Goal: Check status: Check status

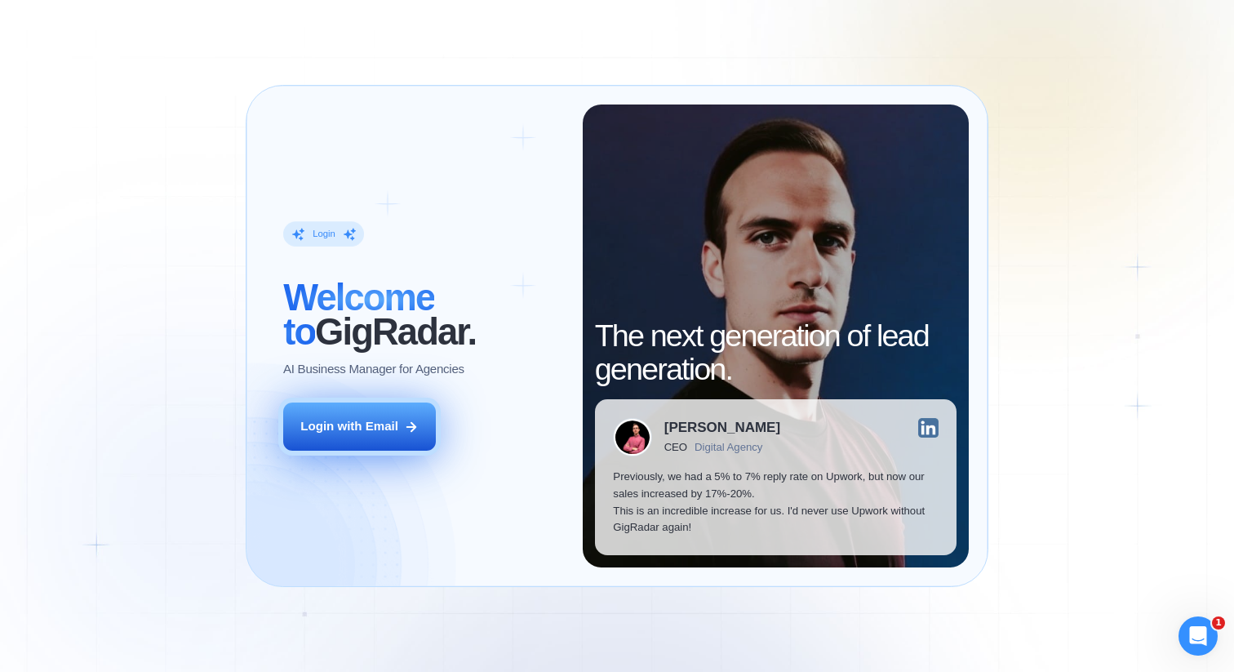
click at [353, 424] on div "Login with Email" at bounding box center [349, 426] width 98 height 17
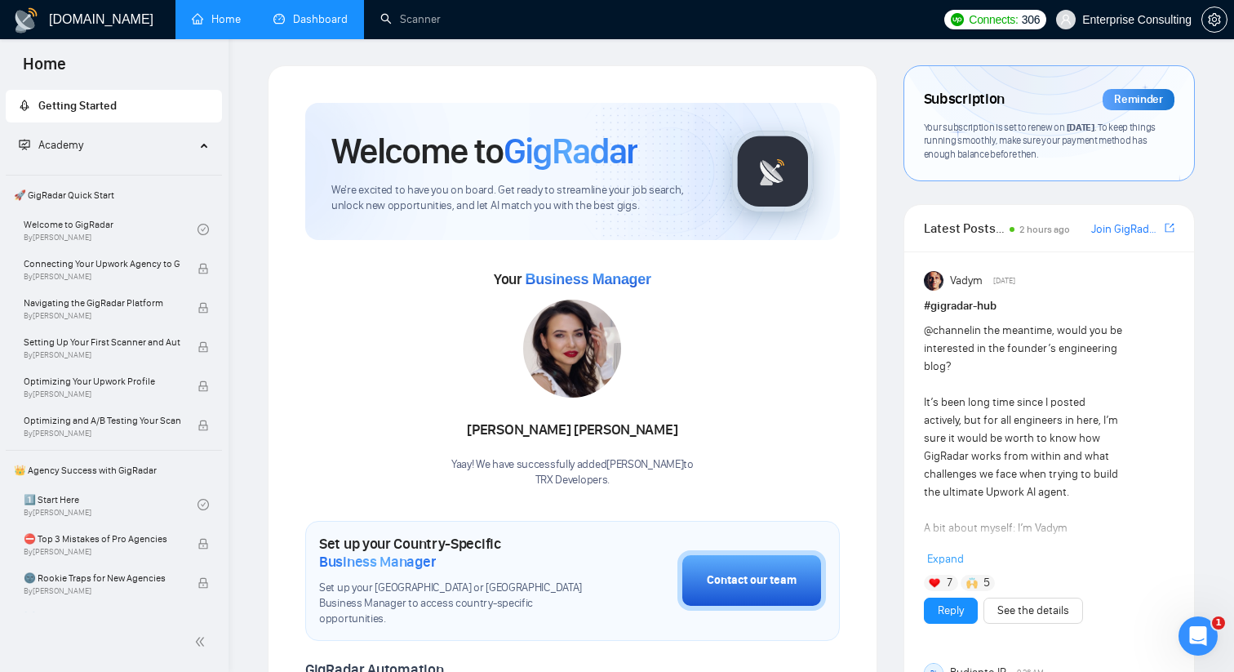
click at [317, 22] on link "Dashboard" at bounding box center [310, 19] width 74 height 14
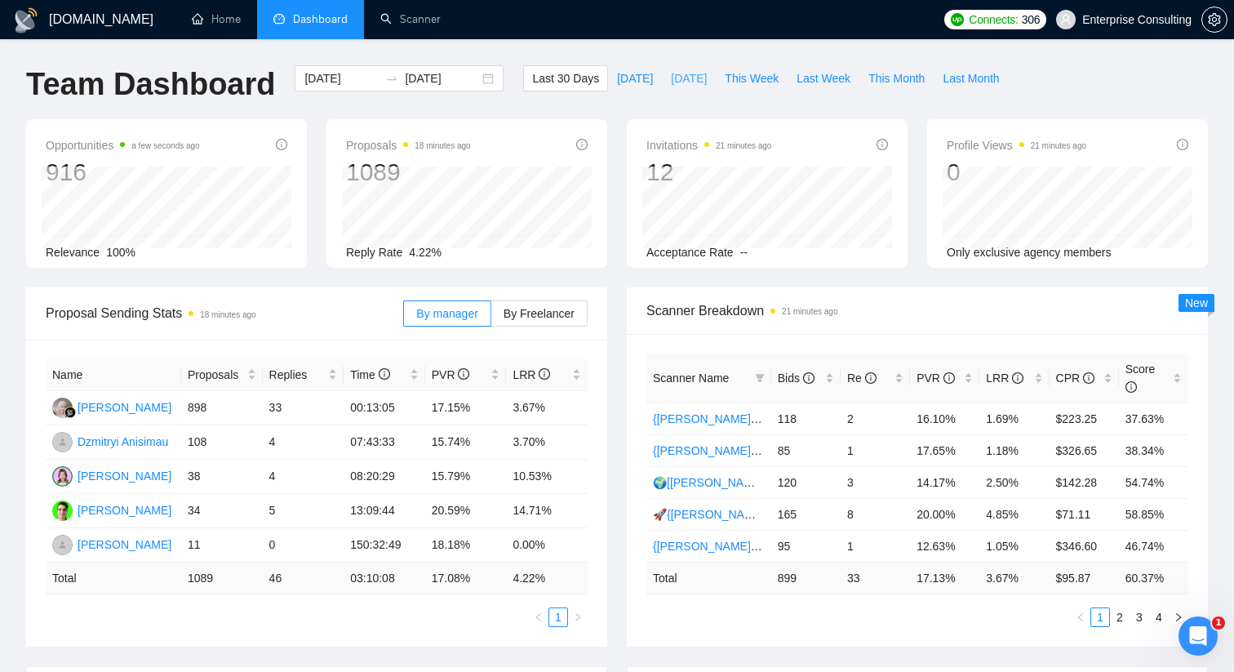
click at [685, 75] on span "Yesterday" at bounding box center [689, 78] width 36 height 18
type input "2025-10-12"
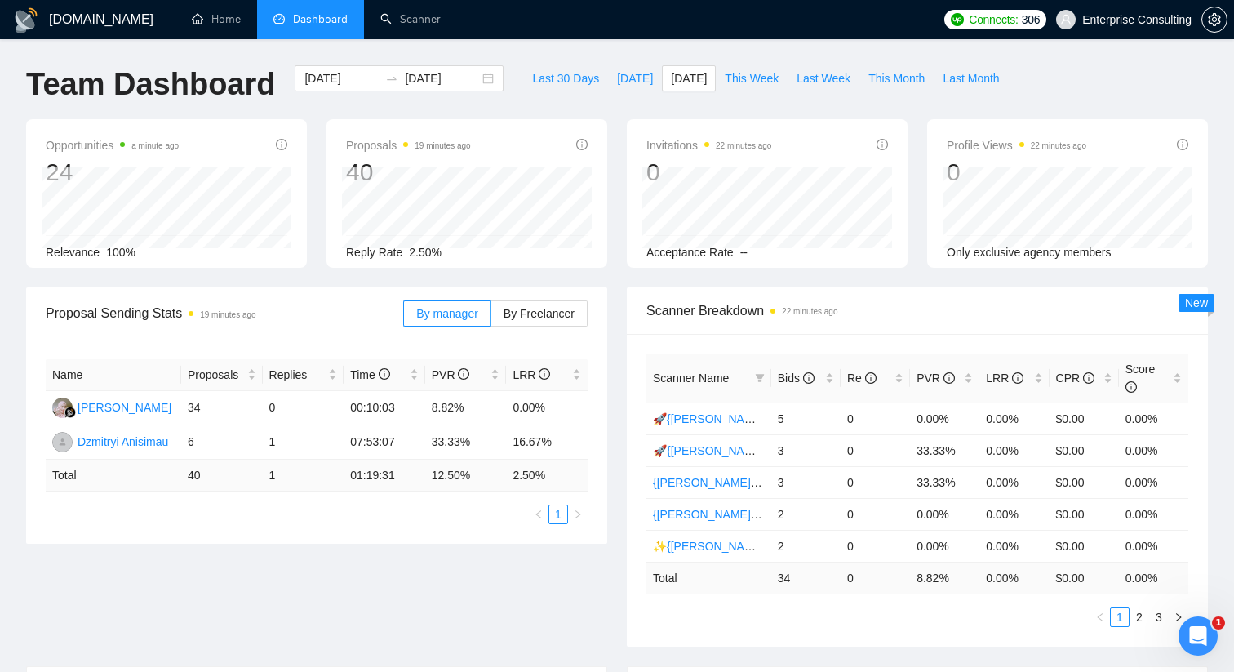
scroll to position [1, 0]
click at [407, 74] on input "2025-10-12" at bounding box center [442, 78] width 74 height 18
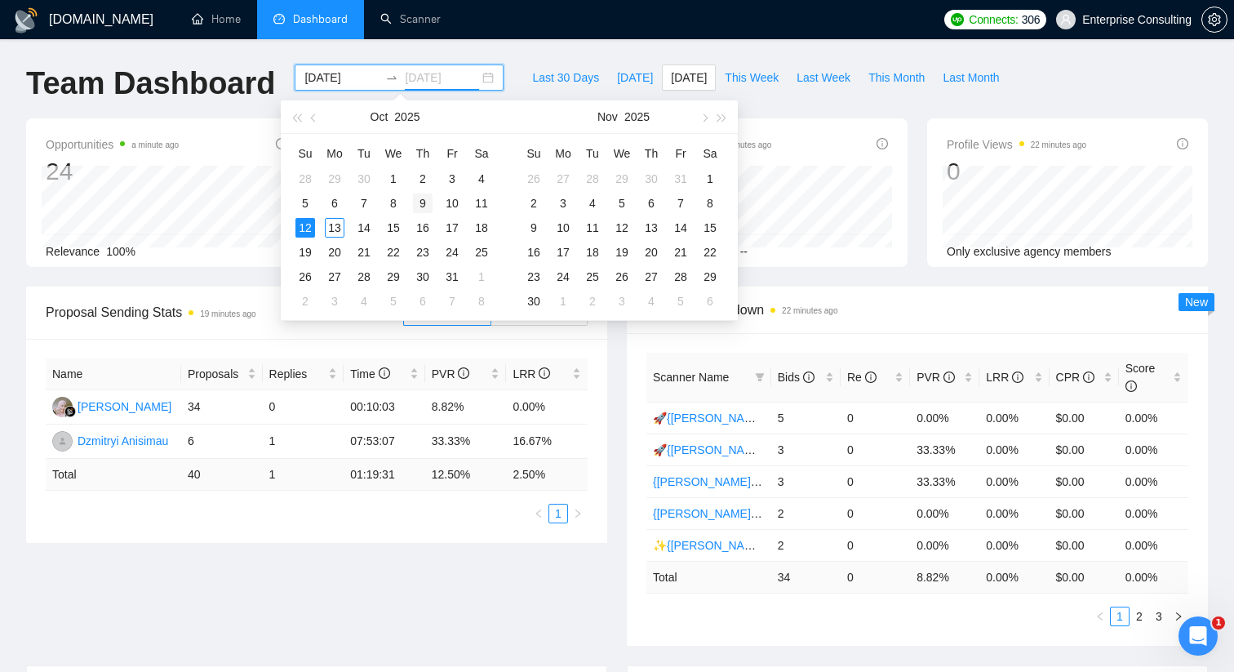
type input "2025-10-09"
click at [427, 202] on div "9" at bounding box center [423, 203] width 20 height 20
click at [423, 202] on div "9" at bounding box center [423, 203] width 20 height 20
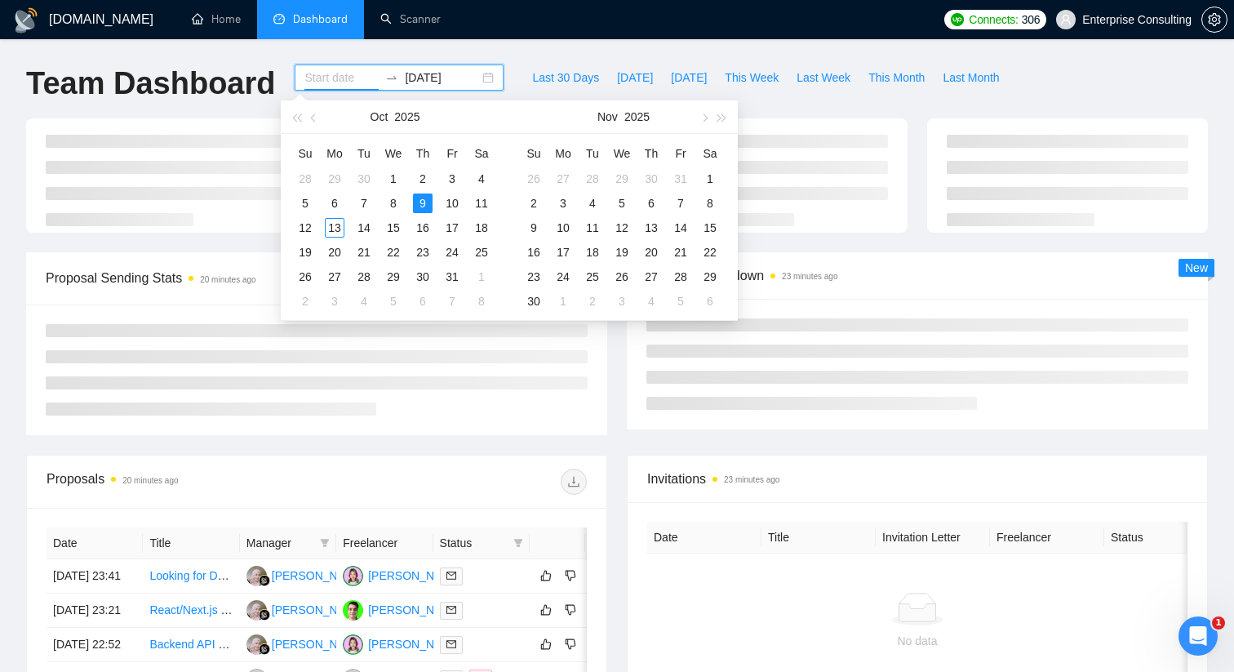
type input "2025-10-09"
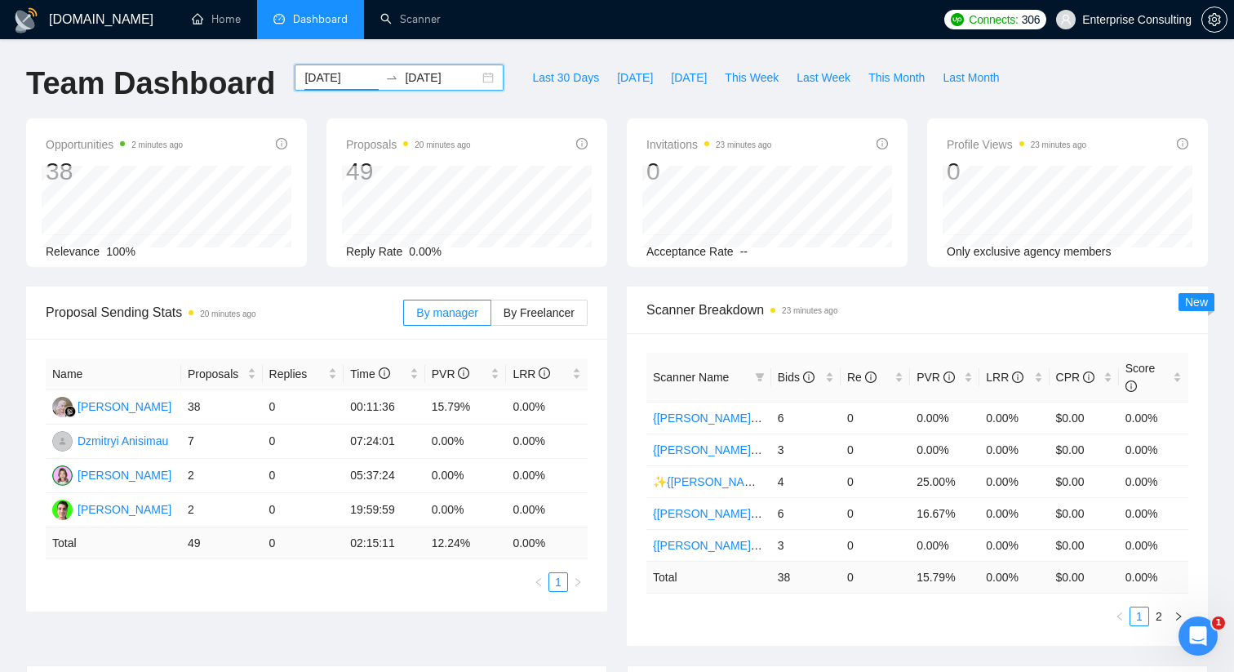
click at [442, 80] on input "2025-10-09" at bounding box center [442, 78] width 74 height 18
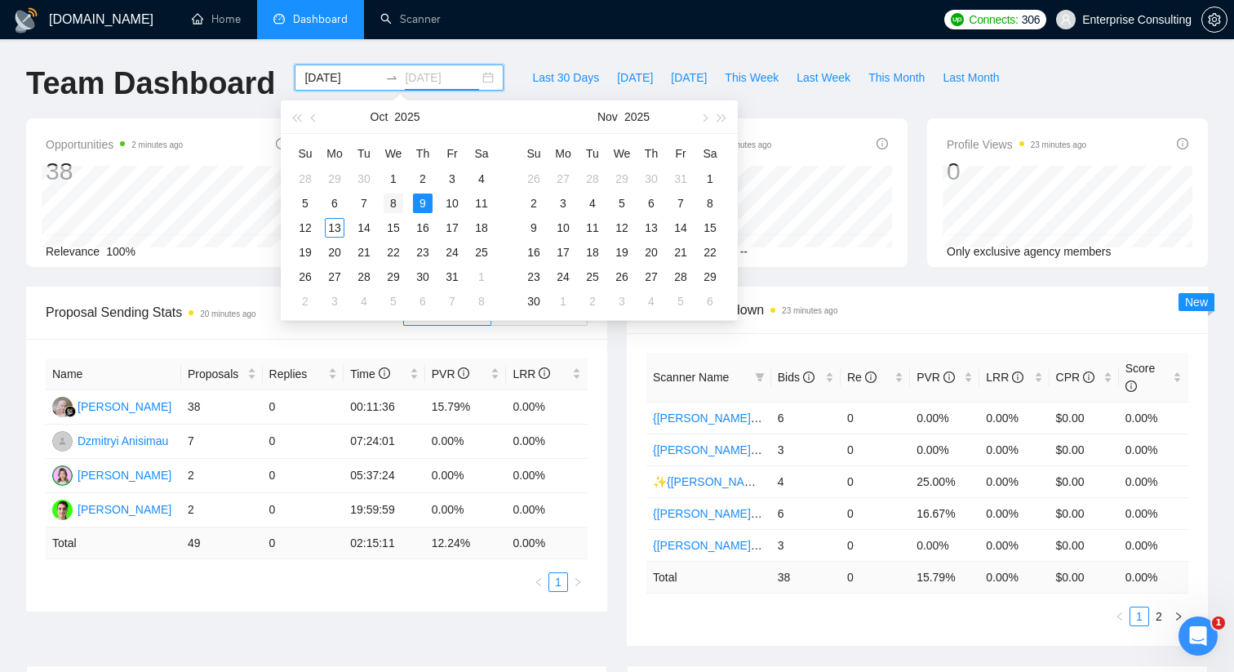
type input "2025-10-08"
click at [394, 202] on div "8" at bounding box center [394, 203] width 20 height 20
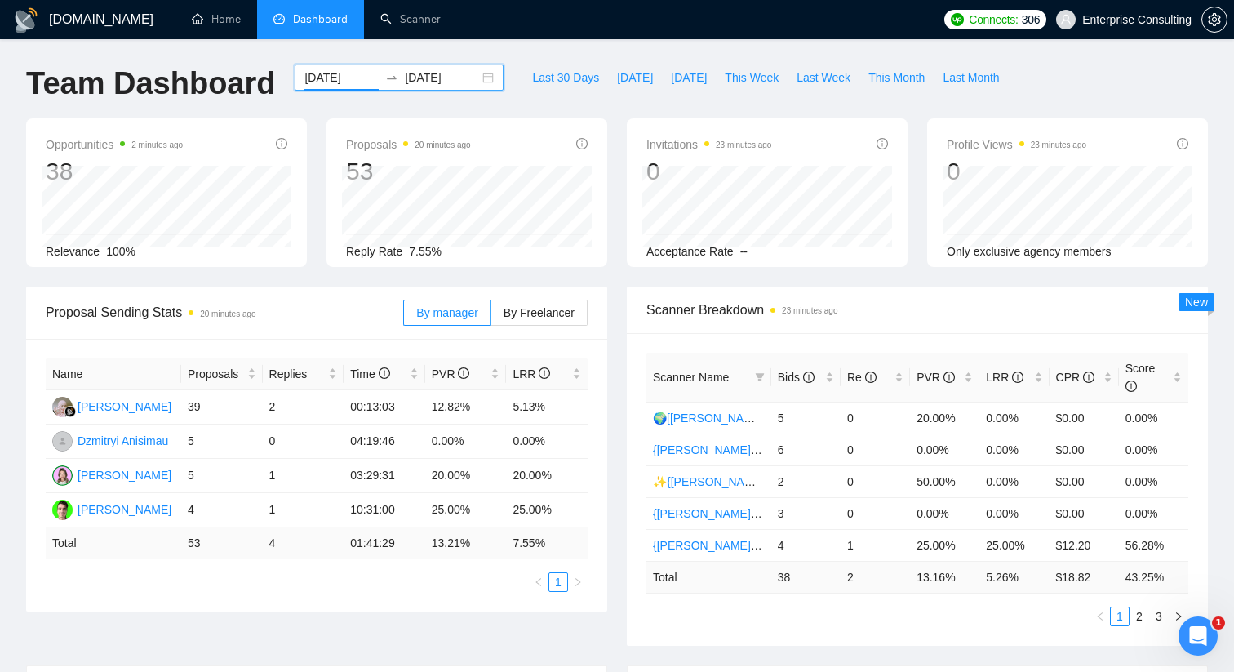
click at [468, 78] on div "2025-10-08 2025-10-08" at bounding box center [399, 77] width 209 height 26
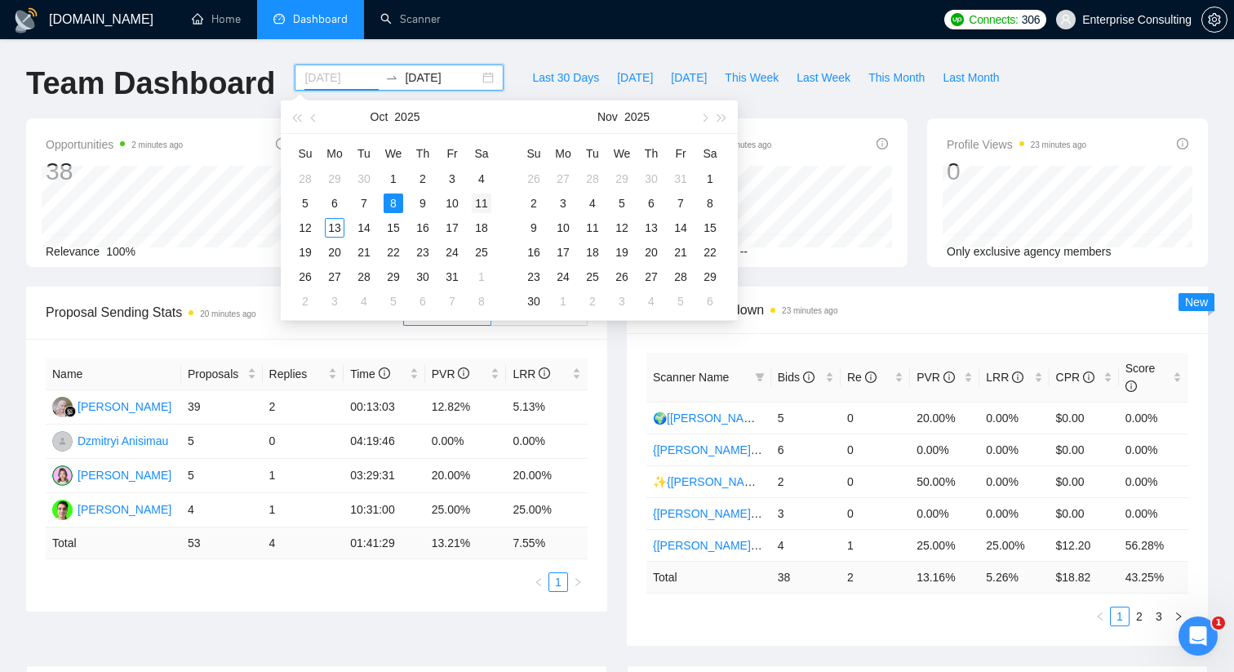
type input "2025-10-11"
click at [476, 201] on div "11" at bounding box center [482, 203] width 20 height 20
type input "2025-10-11"
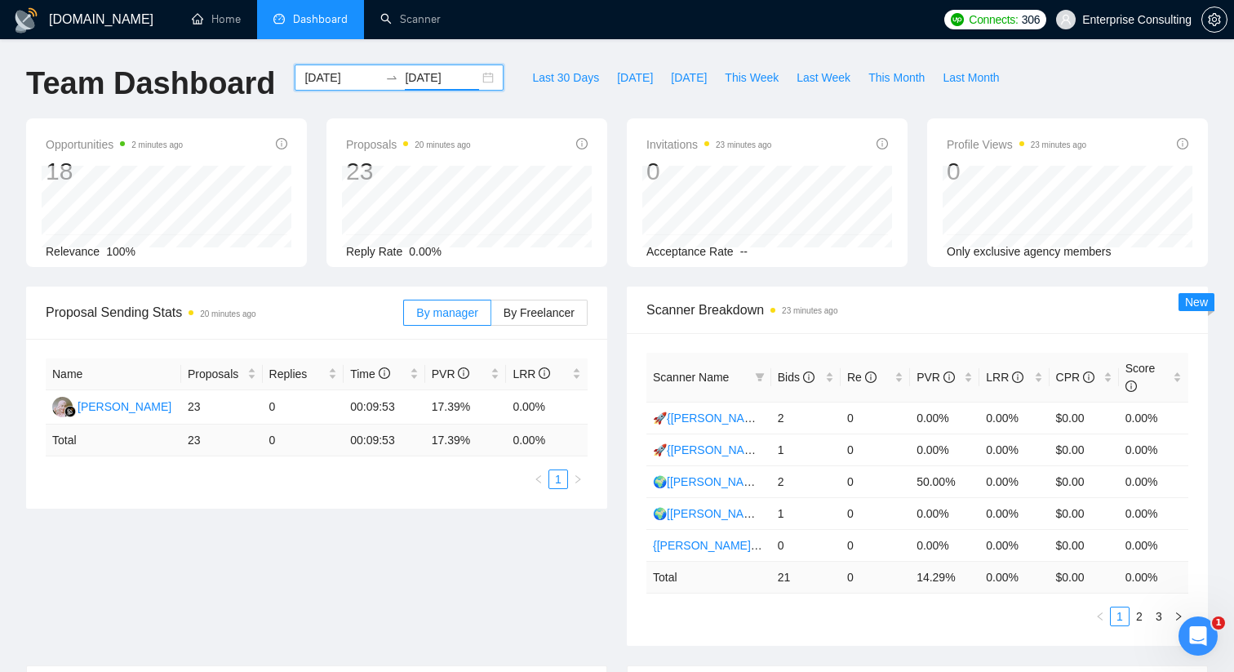
click at [482, 78] on div "2025-10-11 2025-10-11" at bounding box center [399, 77] width 209 height 26
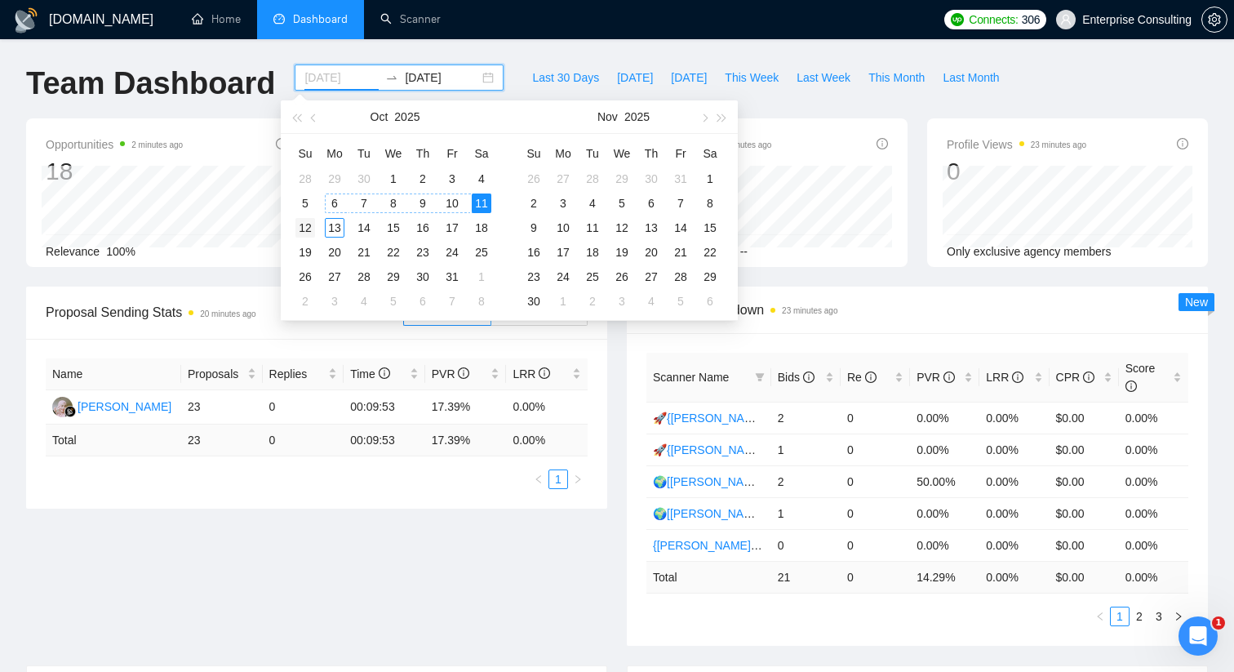
type input "2025-10-12"
click at [310, 227] on div "12" at bounding box center [306, 228] width 20 height 20
type input "2025-10-12"
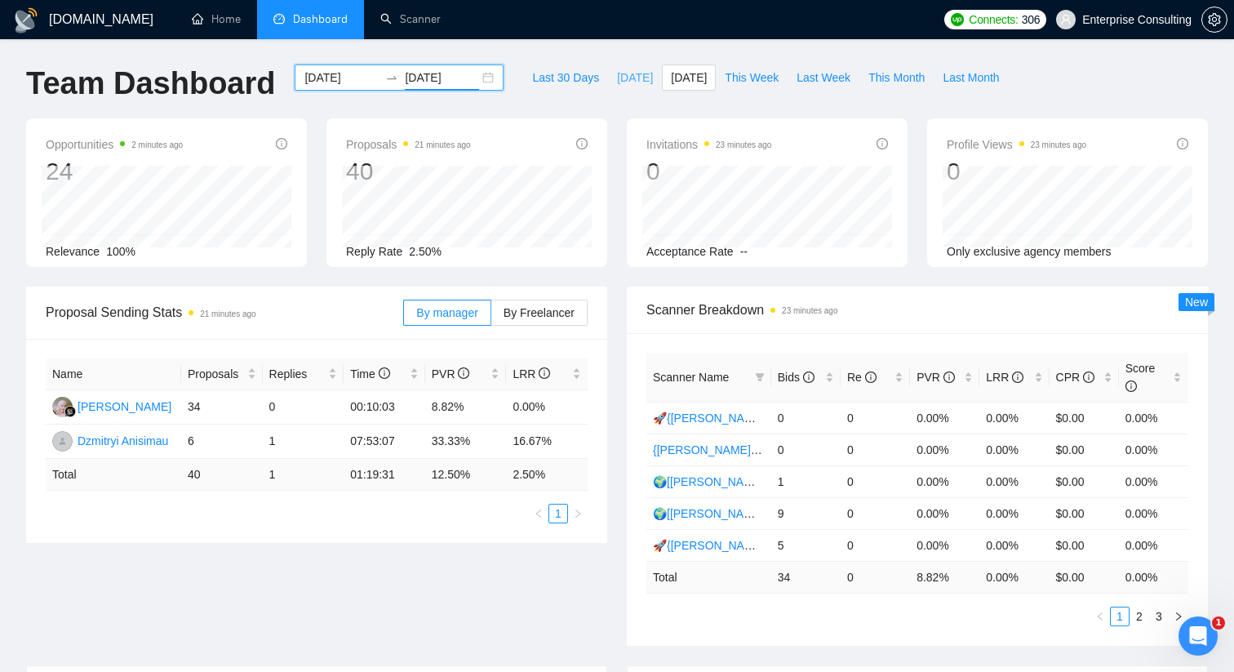
click at [621, 76] on span "Today" at bounding box center [635, 78] width 36 height 18
type input "2025-10-13"
